Goal: Browse casually: Explore the website without a specific task or goal

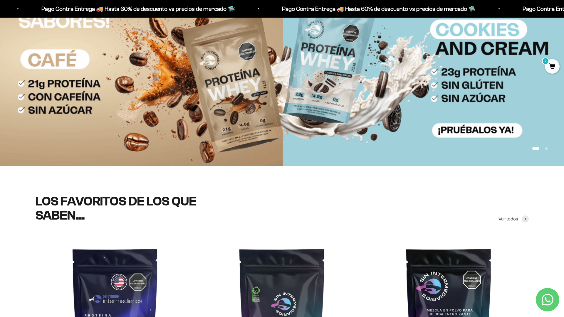
scroll to position [125, 0]
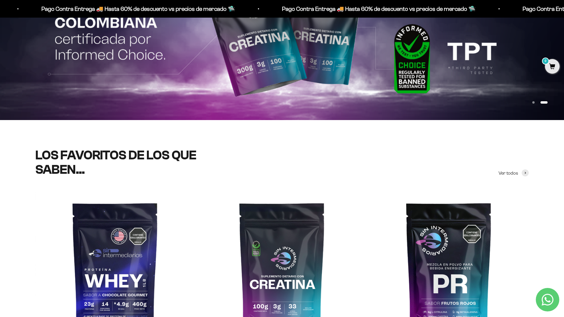
scroll to position [207, 0]
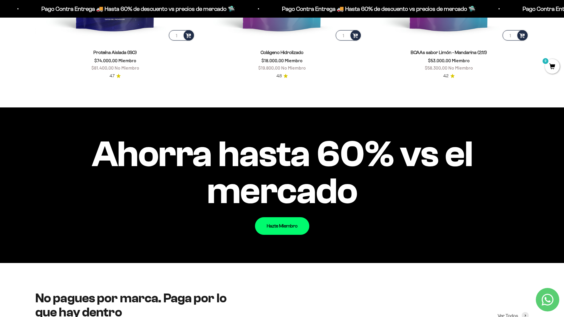
scroll to position [726, 0]
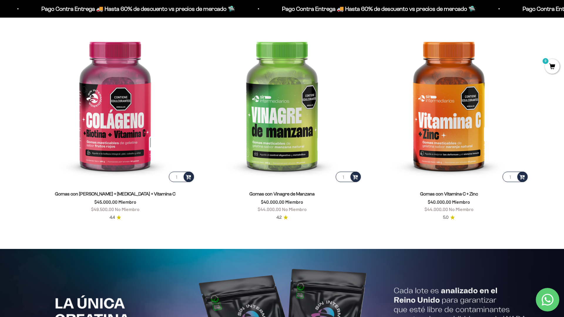
click at [564, 13] on html "Ir al contenido Pago Contra Entrega 🚚 Hasta 60% de descuento vs precios [PERSON…" at bounding box center [282, 251] width 564 height 2837
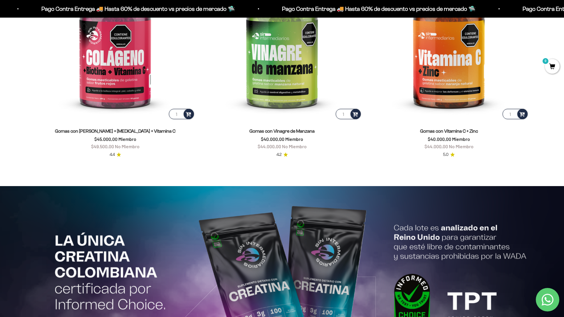
click at [564, 13] on html "Ir al contenido Pago Contra Entrega 🚚 Hasta 60% de descuento vs precios [PERSON…" at bounding box center [282, 188] width 564 height 2837
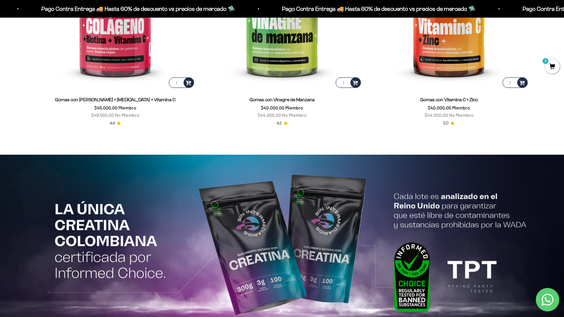
click at [564, 13] on html "Ir al contenido Pago Contra Entrega 🚚 Hasta 60% de descuento vs precios [PERSON…" at bounding box center [282, 156] width 564 height 2837
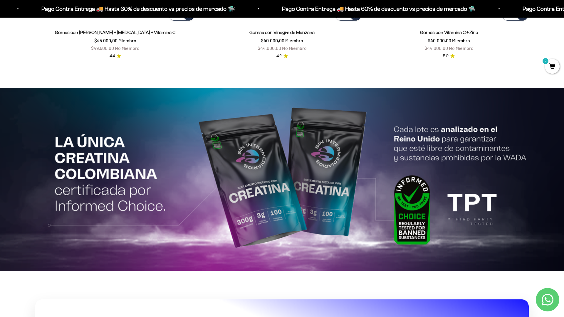
click at [564, 13] on html "Ir al contenido Pago Contra Entrega 🚚 Hasta 60% de descuento vs precios [PERSON…" at bounding box center [282, 89] width 564 height 2837
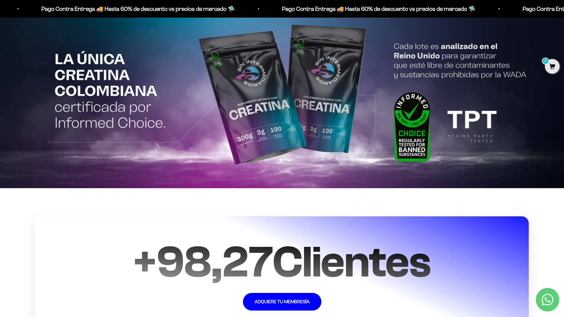
click at [564, 13] on html "Ir al contenido Pago Contra Entrega 🚚 Hasta 60% de descuento vs precios [PERSON…" at bounding box center [282, 6] width 564 height 2837
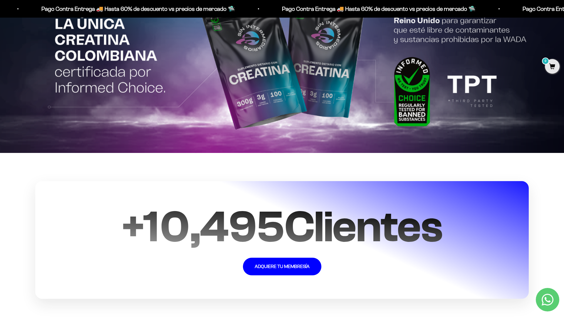
scroll to position [1447, 0]
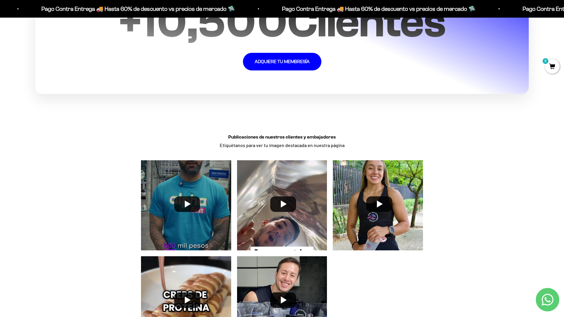
click at [544, 82] on section "+ 10,500 Clientes ADQUIERE TU MEMBRESÍA" at bounding box center [282, 35] width 564 height 174
